Goal: Task Accomplishment & Management: Use online tool/utility

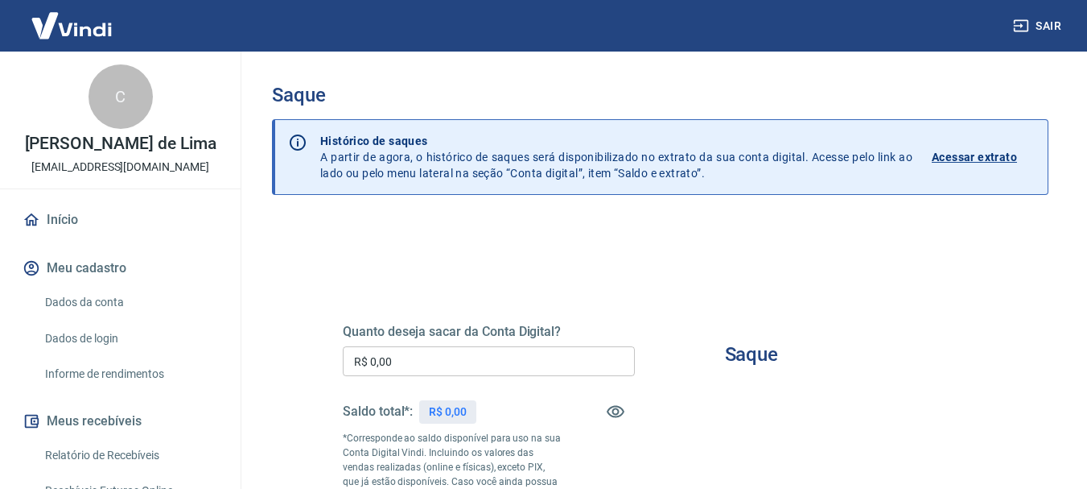
drag, startPoint x: 1089, startPoint y: 5, endPoint x: 1097, endPoint y: 164, distance: 159.6
click at [1087, 164] on html "Sair C [PERSON_NAME] de Lima [EMAIL_ADDRESS][DOMAIN_NAME] Início Meu cadastro D…" at bounding box center [543, 244] width 1087 height 489
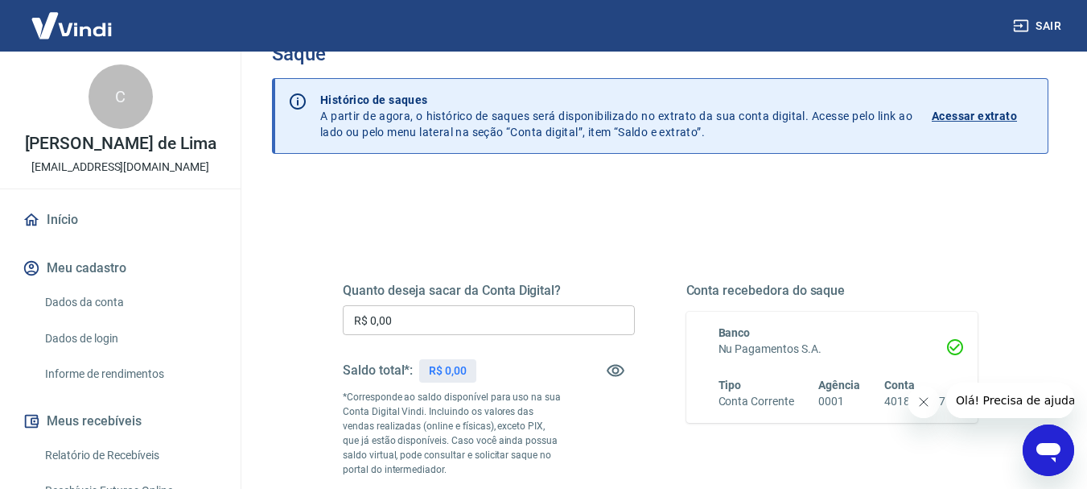
scroll to position [44, 0]
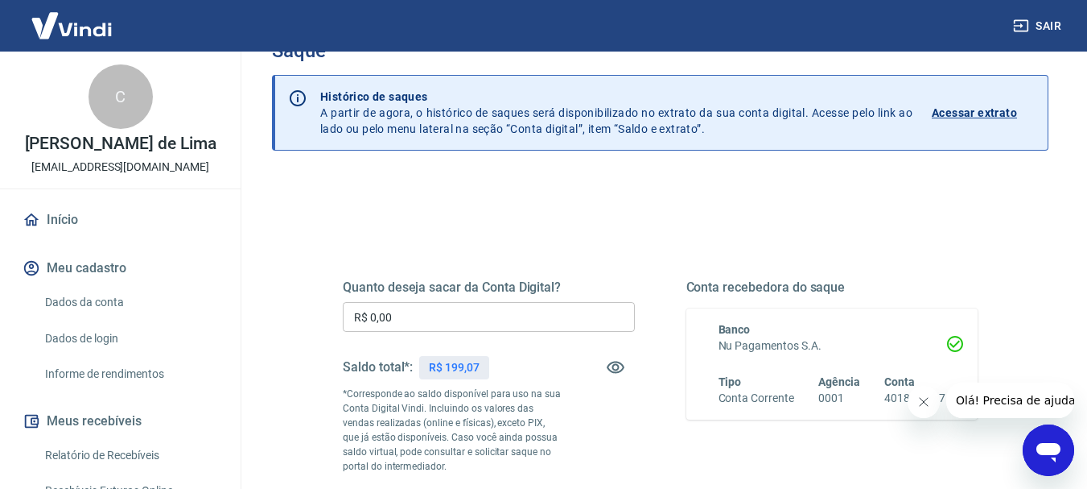
click at [419, 324] on input "R$ 0,00" at bounding box center [489, 317] width 292 height 30
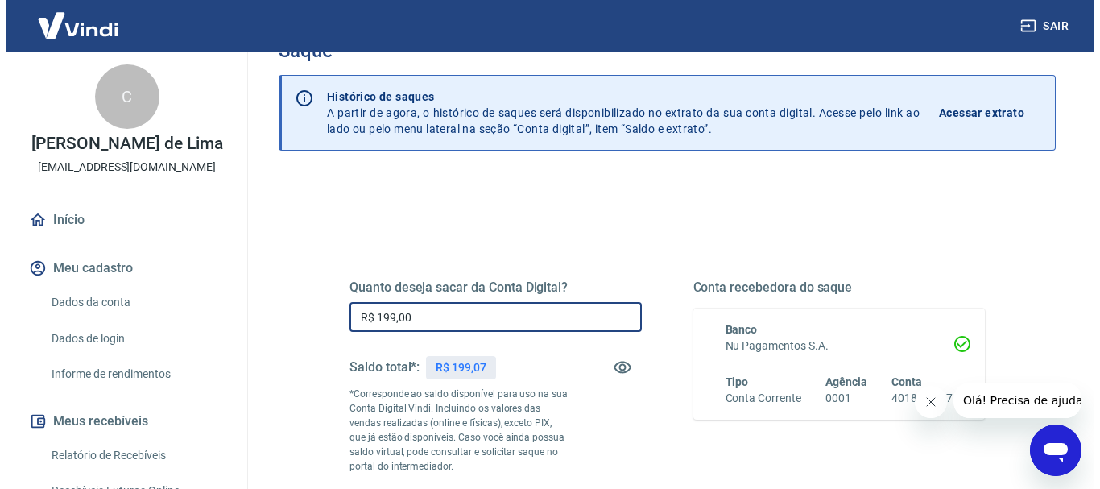
scroll to position [486, 0]
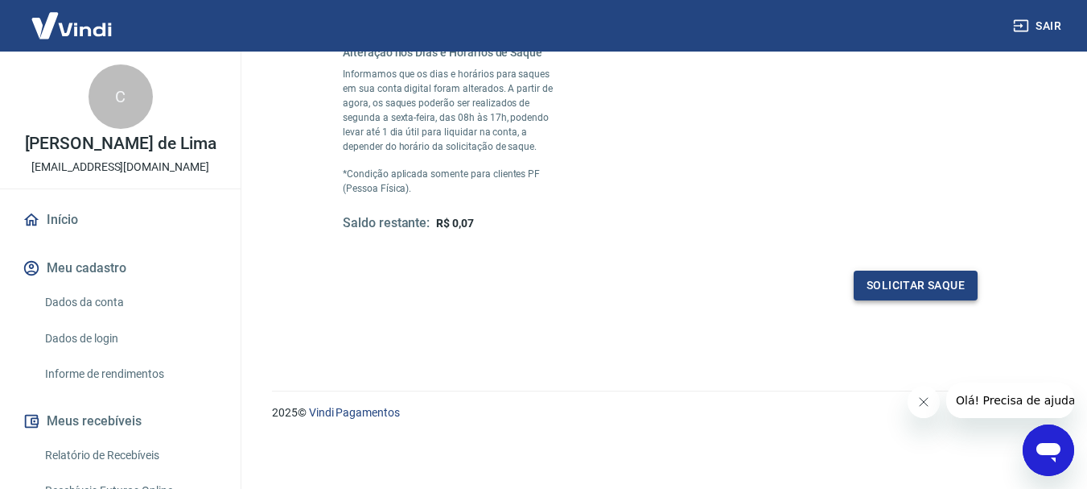
type input "R$ 199,00"
click at [940, 282] on button "Solicitar saque" at bounding box center [916, 285] width 124 height 30
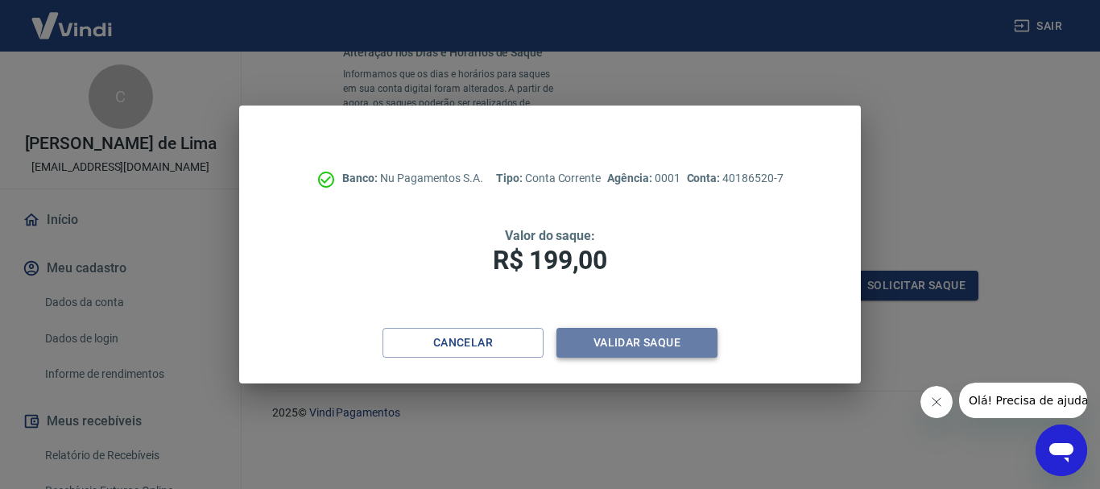
click at [619, 346] on button "Validar saque" at bounding box center [636, 343] width 161 height 30
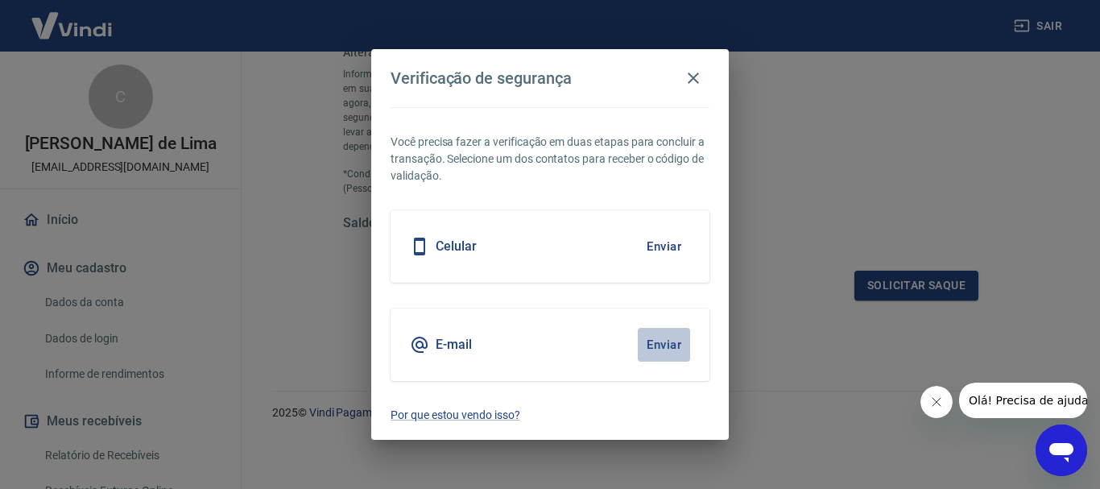
click at [658, 334] on button "Enviar" at bounding box center [664, 345] width 52 height 34
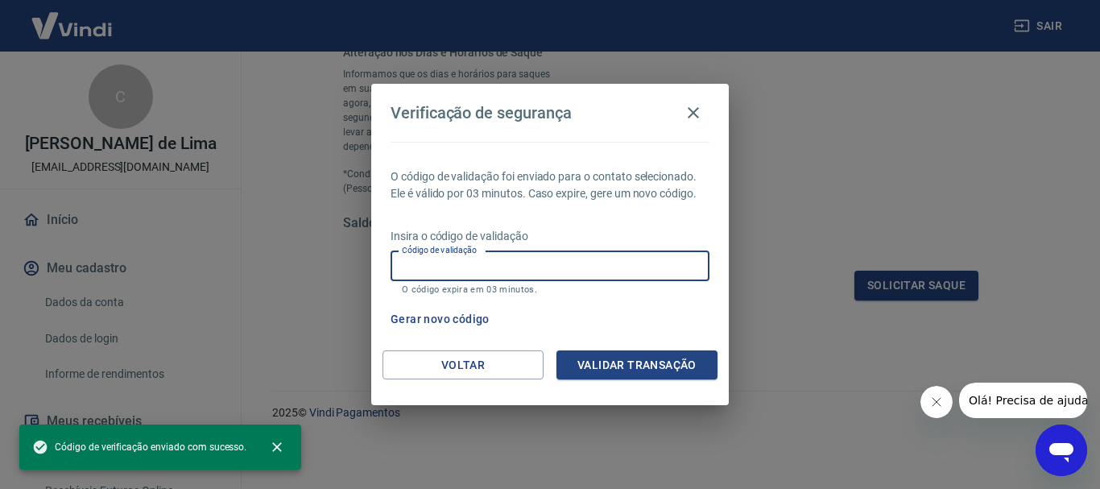
click at [589, 277] on input "Código de validação" at bounding box center [549, 266] width 319 height 30
paste input "969606"
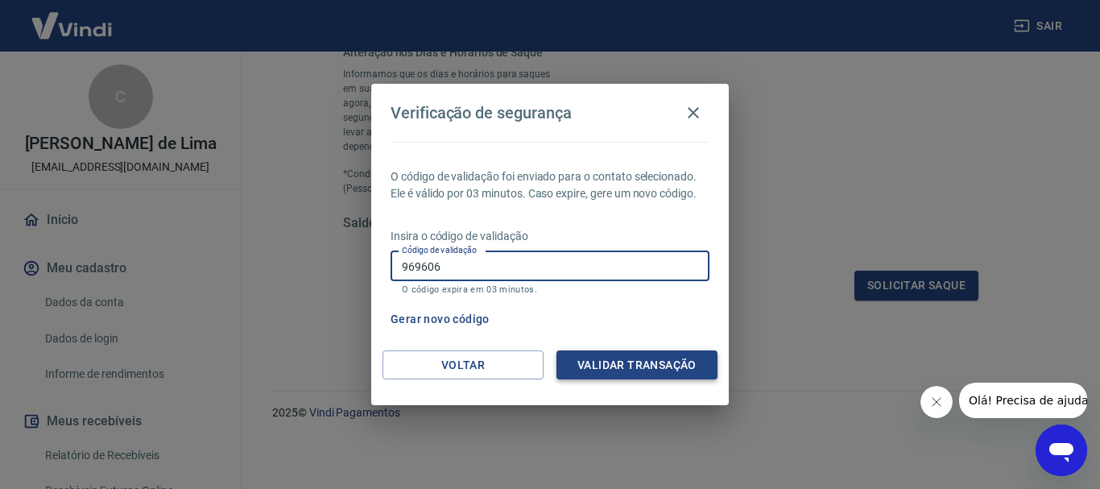
type input "969606"
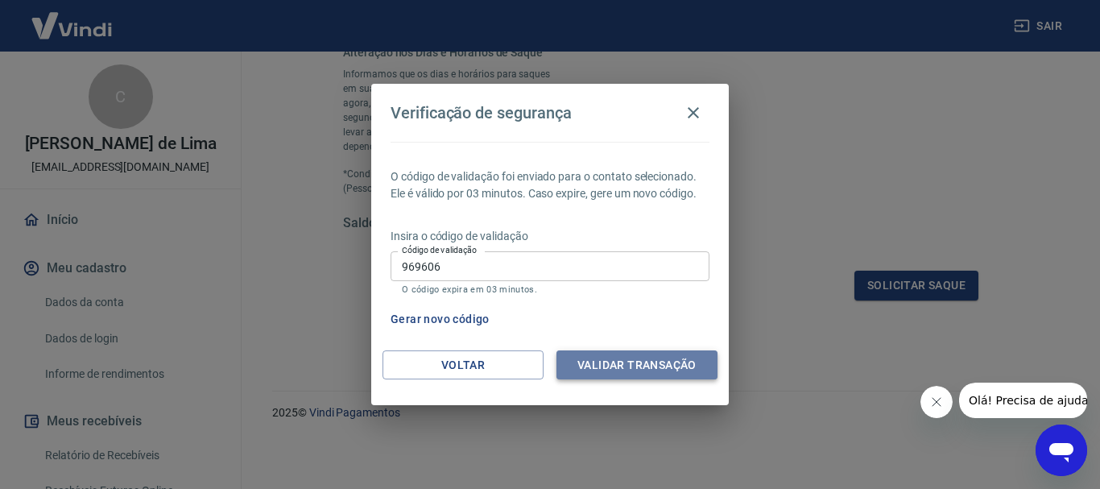
click at [630, 368] on button "Validar transação" at bounding box center [636, 365] width 161 height 30
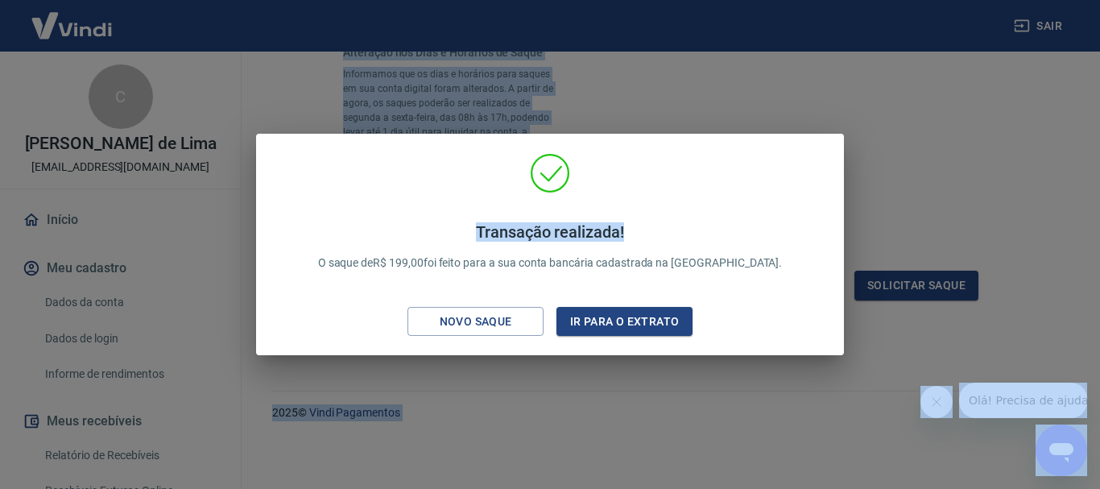
drag, startPoint x: 850, startPoint y: 27, endPoint x: 489, endPoint y: -80, distance: 376.9
click at [813, 52] on div "Transação realizada! O saque de R$ 199,00 foi feito para a sua conta bancária c…" at bounding box center [550, 244] width 1100 height 489
